Goal: Find contact information: Find contact information

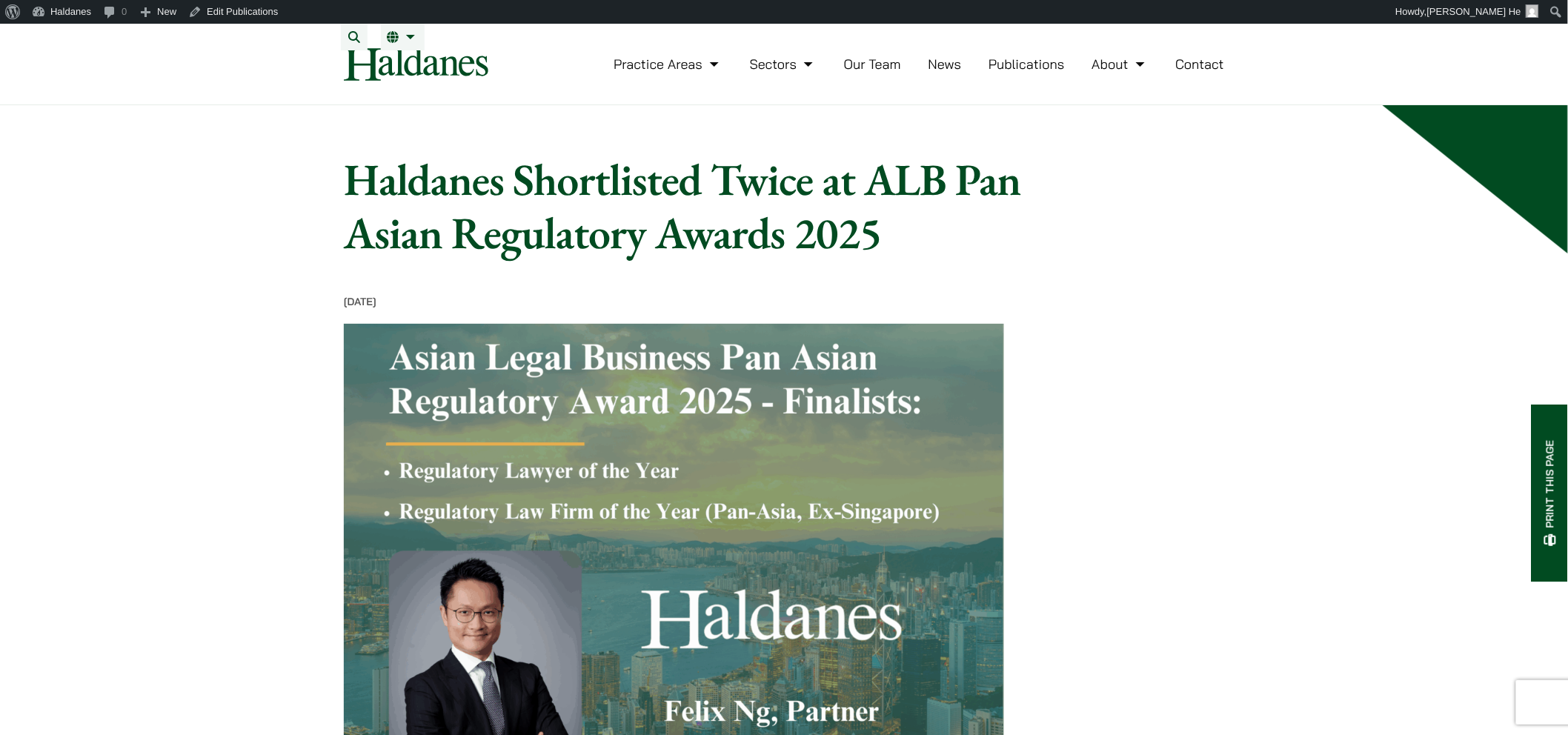
click at [776, 72] on link "Our Team" at bounding box center [873, 64] width 57 height 17
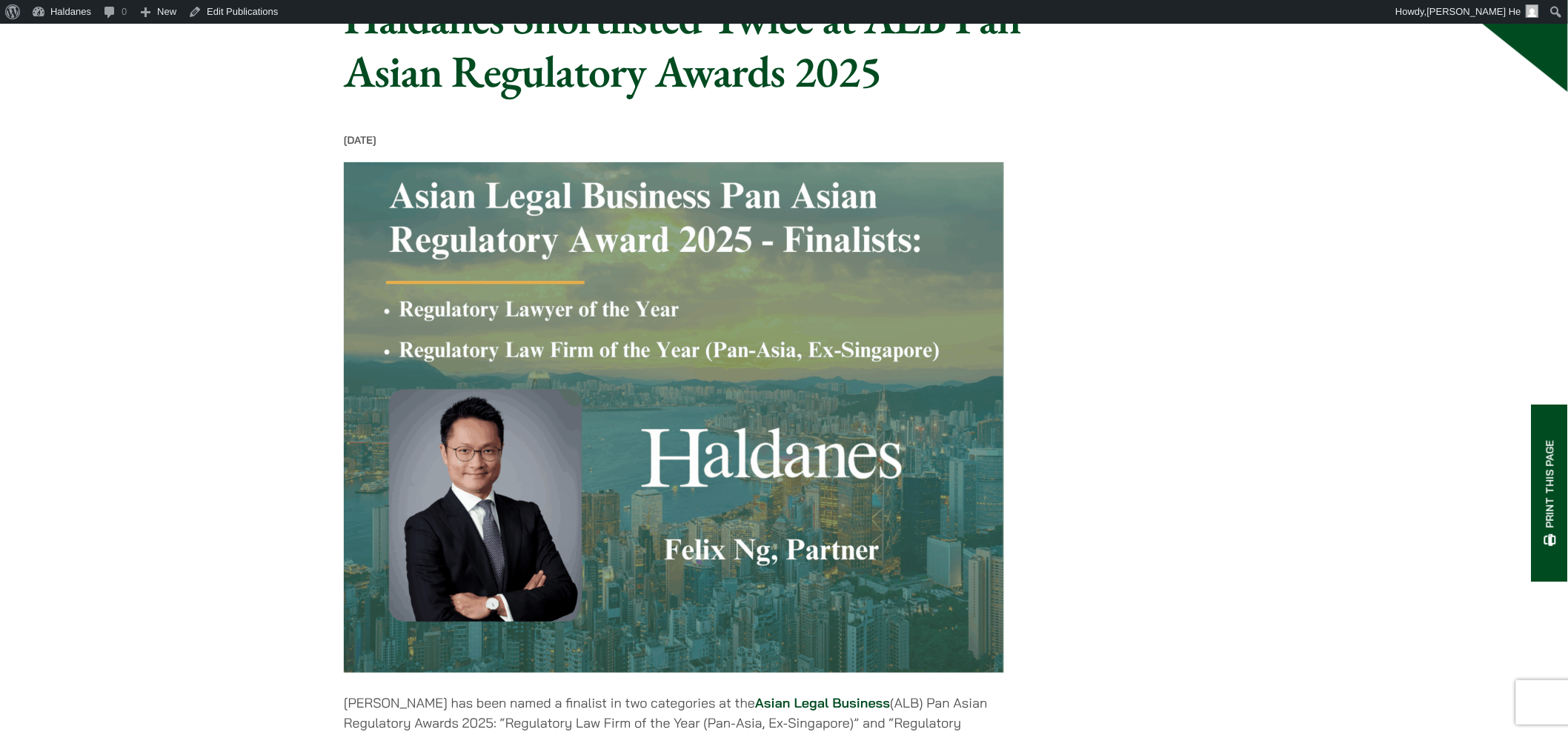
scroll to position [247, 0]
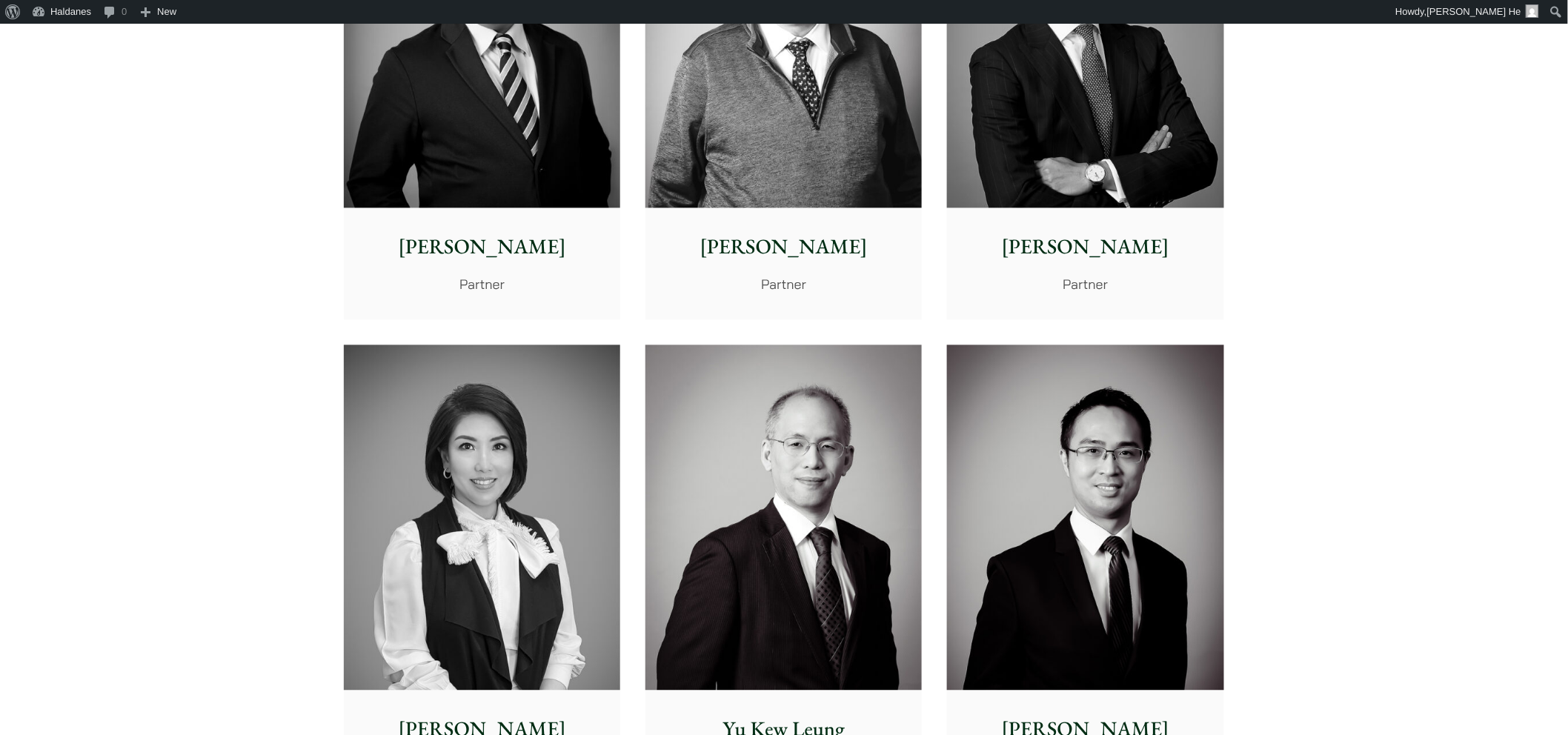
scroll to position [1317, 0]
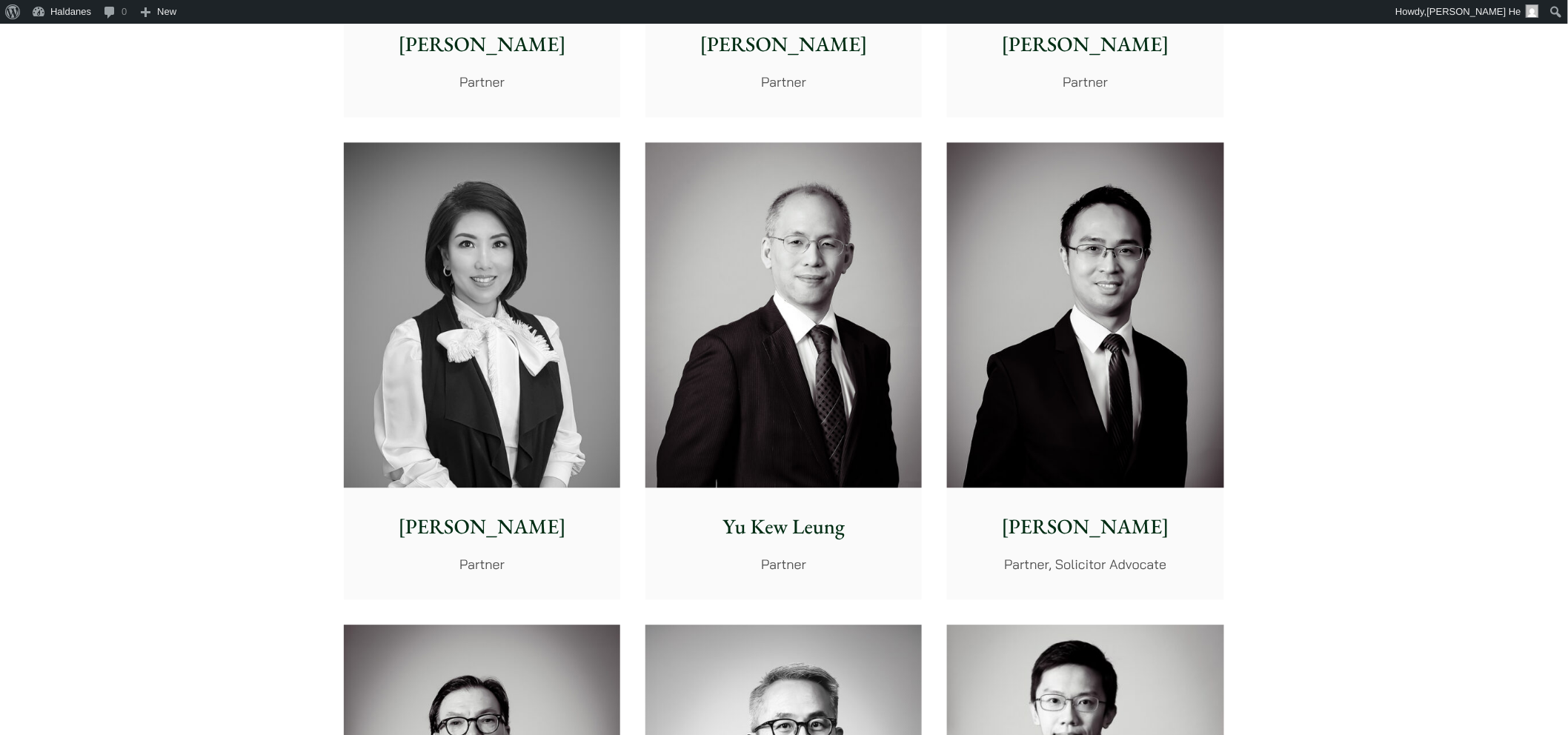
click at [530, 351] on img at bounding box center [482, 315] width 277 height 346
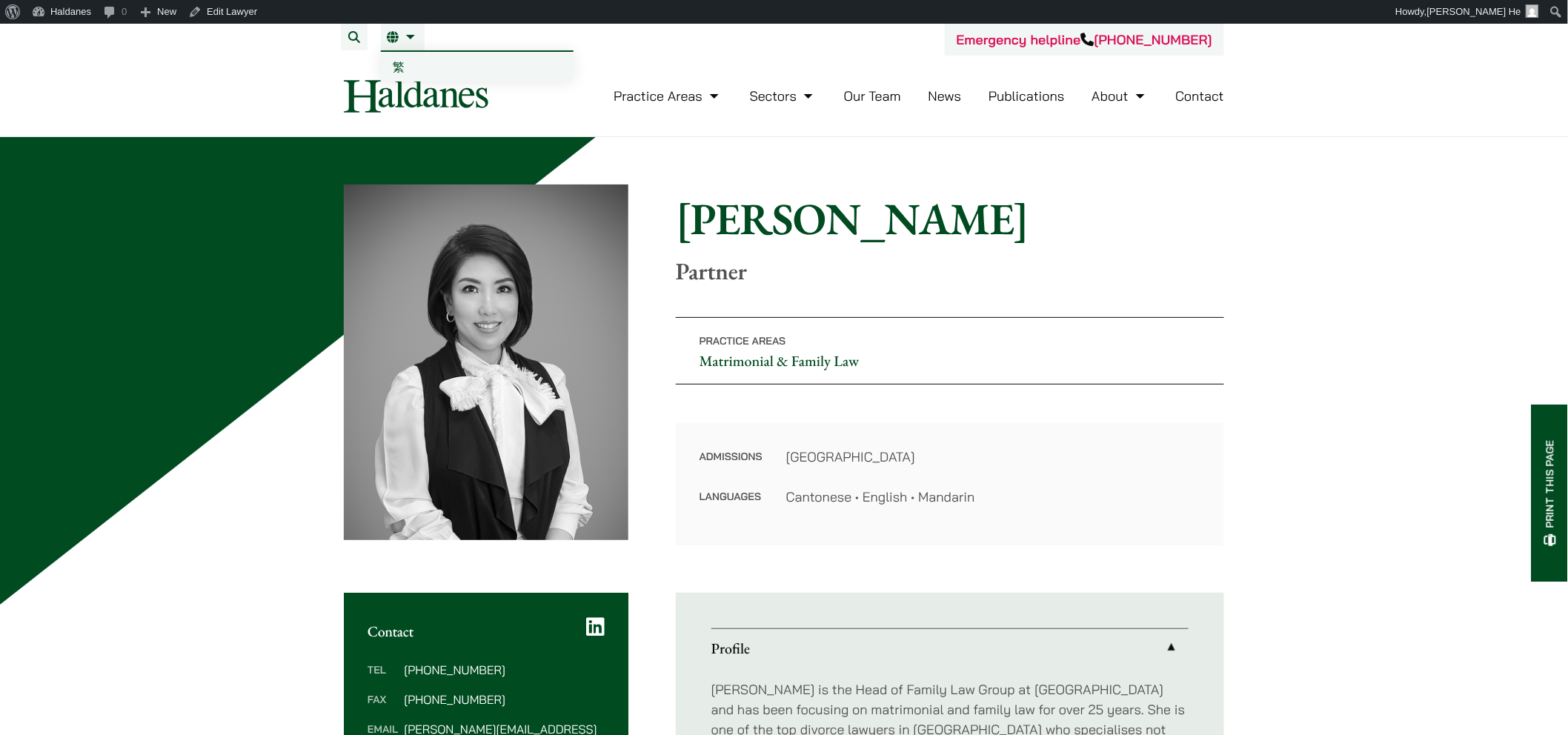
click at [409, 55] on link "繁" at bounding box center [477, 67] width 193 height 30
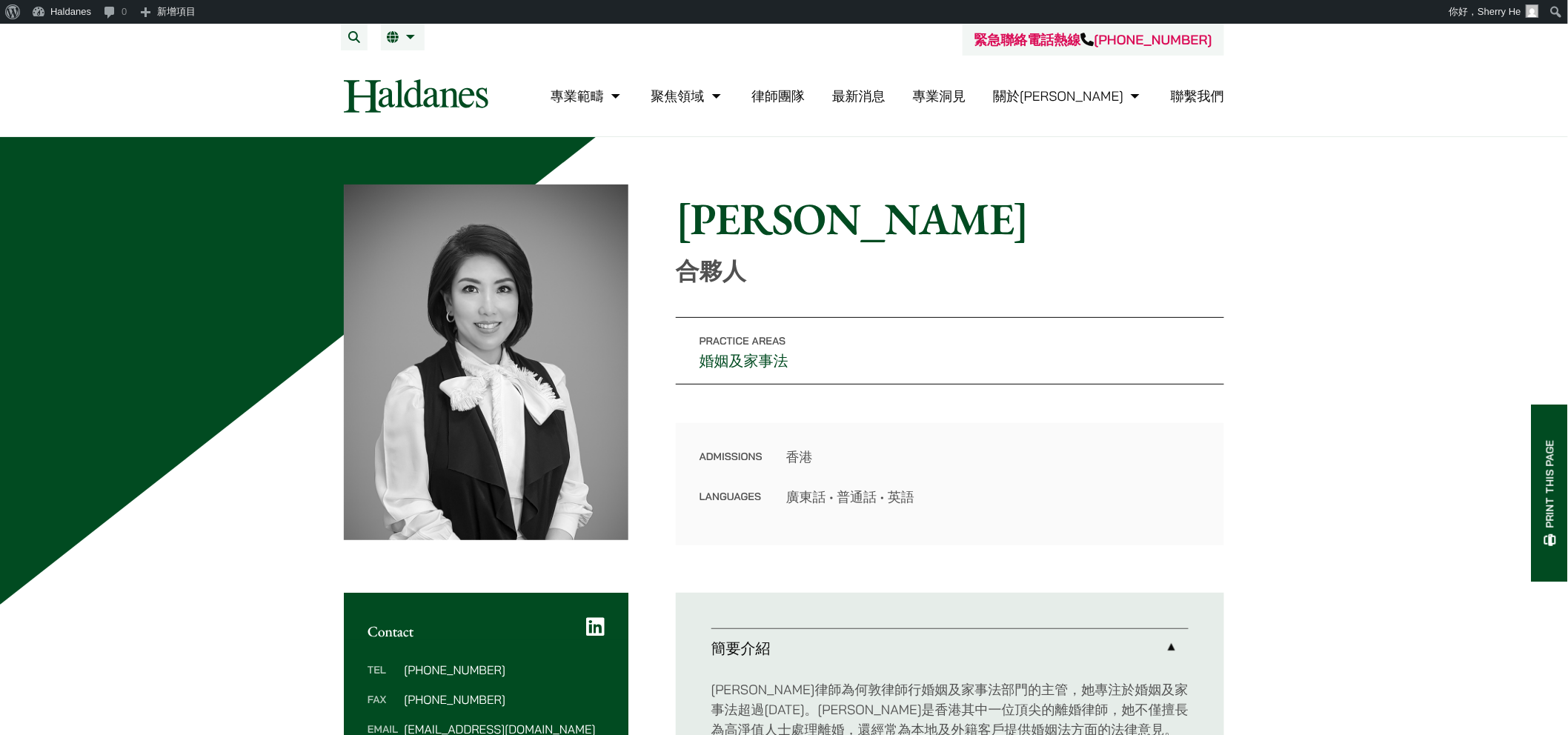
click at [1552, 435] on button "Print this page" at bounding box center [1550, 493] width 37 height 177
